Goal: Find specific page/section: Find specific page/section

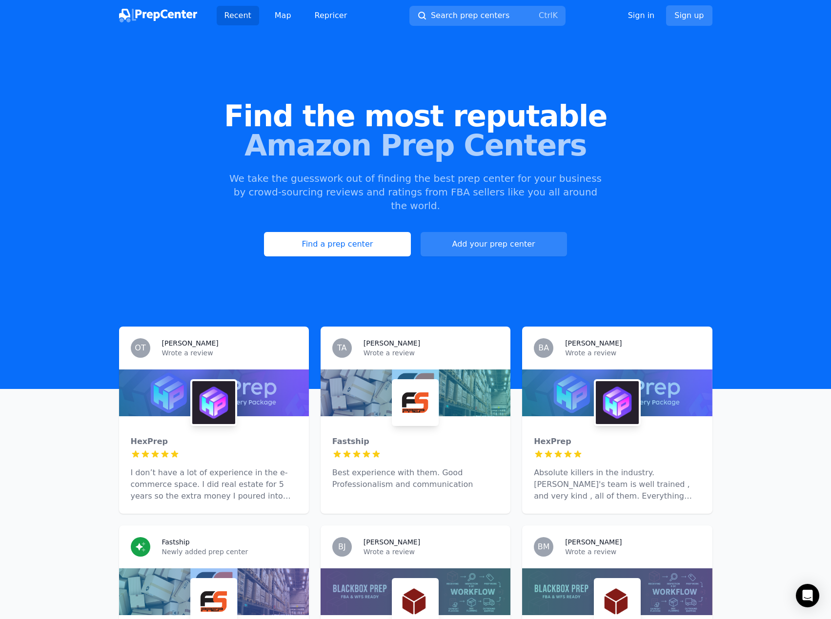
click at [386, 235] on link "Find a prep center" at bounding box center [337, 244] width 146 height 24
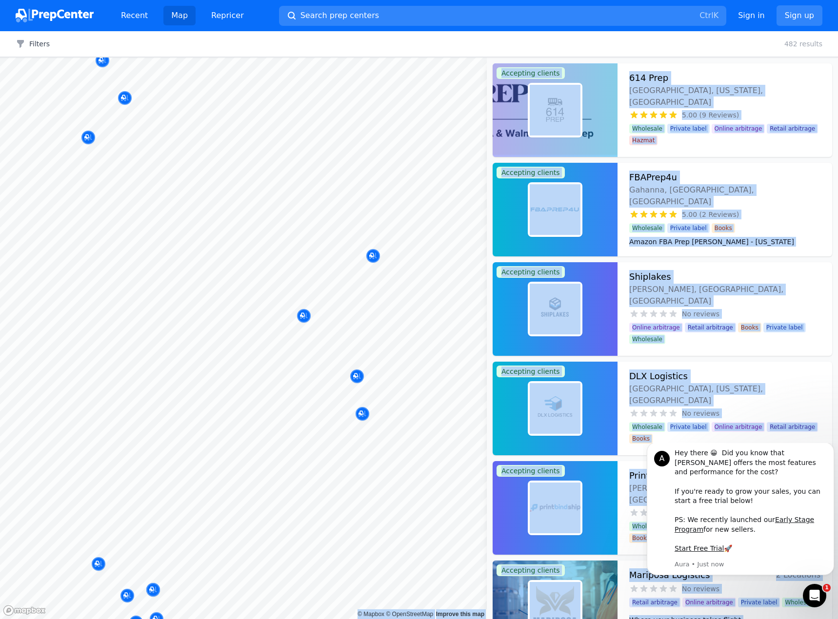
click at [338, 341] on body "Recent Map Repricer Search prep centers Ctrl K Open main menu Sign in Sign up F…" at bounding box center [419, 309] width 838 height 619
click at [393, 287] on span "No reviews" at bounding box center [388, 290] width 38 height 10
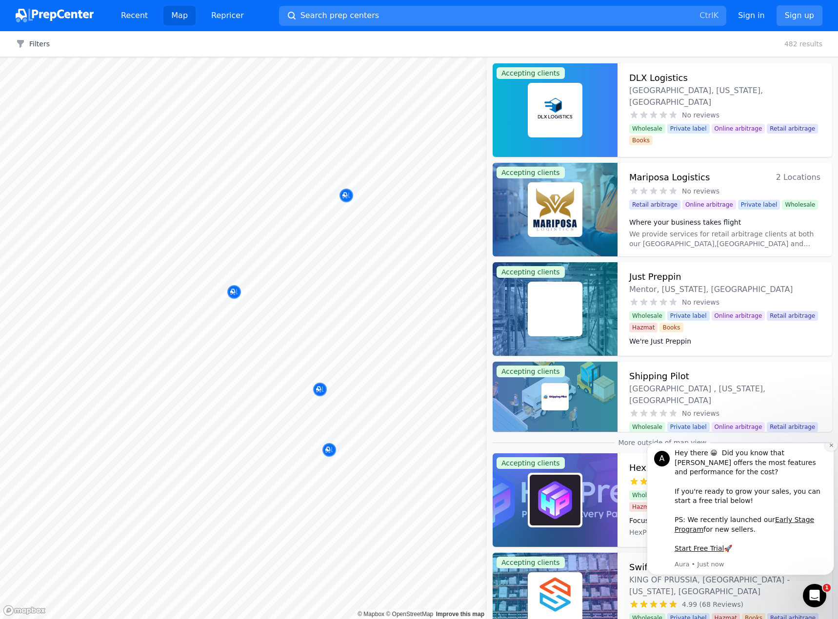
click at [829, 448] on icon "Dismiss notification" at bounding box center [831, 445] width 5 height 5
